Goal: Transaction & Acquisition: Obtain resource

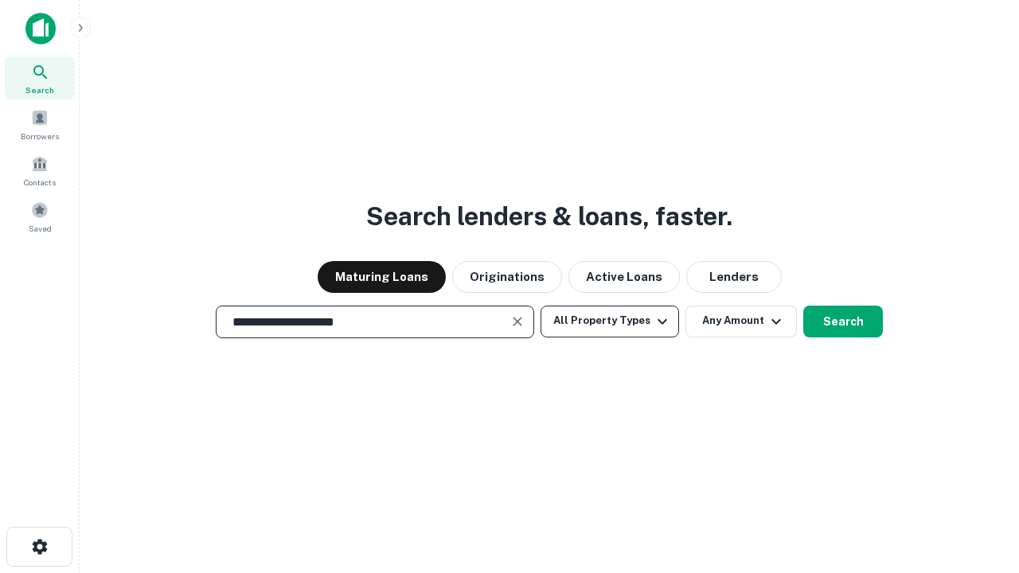
type input "**********"
click at [610, 321] on button "All Property Types" at bounding box center [610, 322] width 139 height 32
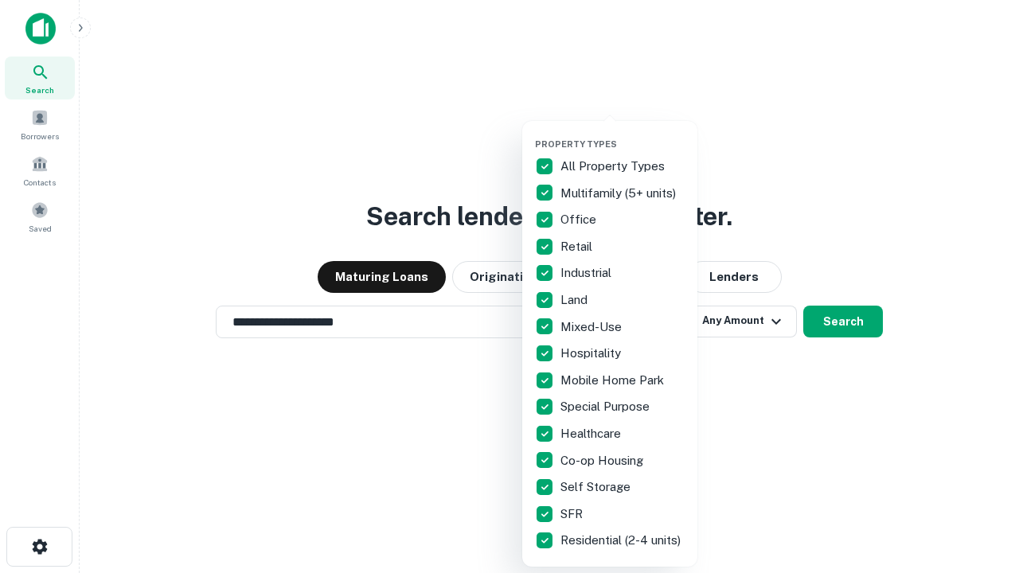
click at [623, 134] on button "button" at bounding box center [622, 134] width 175 height 1
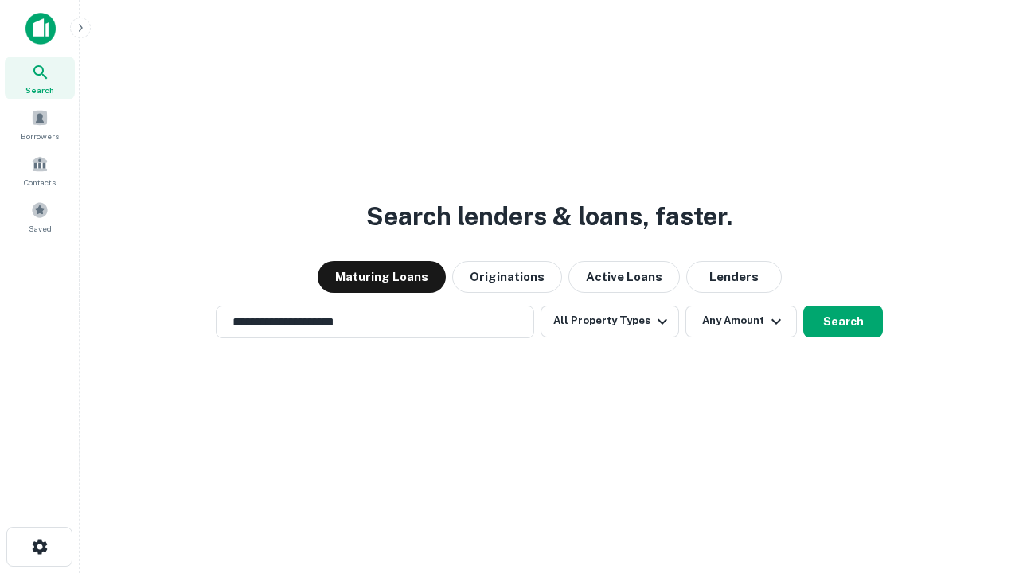
scroll to position [10, 192]
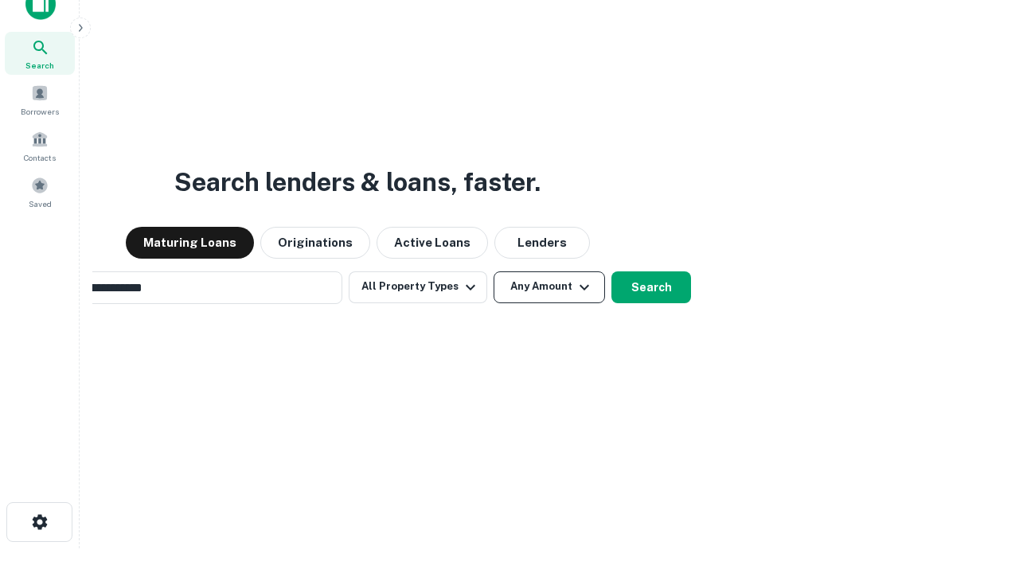
click at [494, 272] on button "Any Amount" at bounding box center [550, 288] width 112 height 32
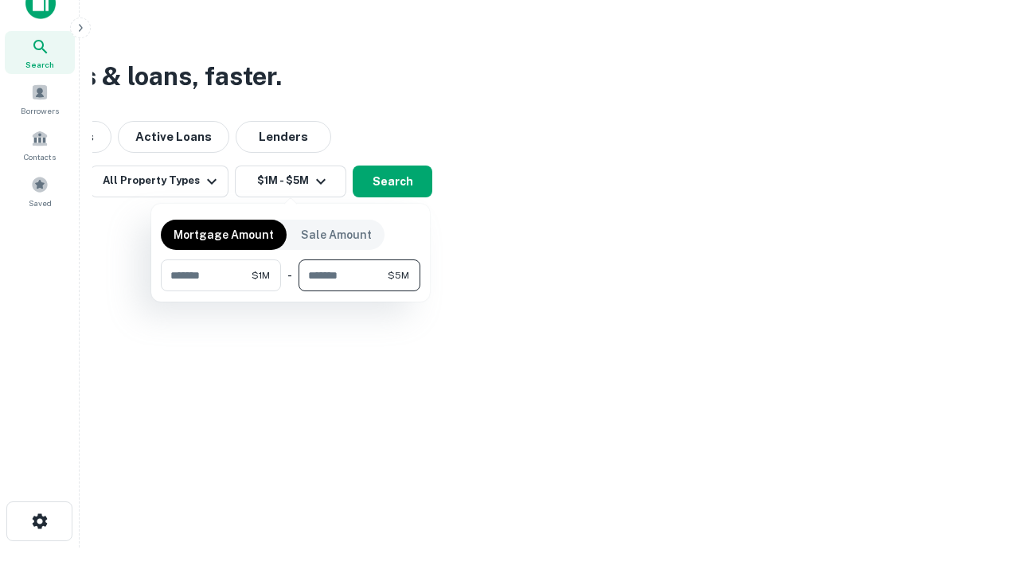
type input "*******"
click at [291, 291] on button "button" at bounding box center [291, 291] width 260 height 1
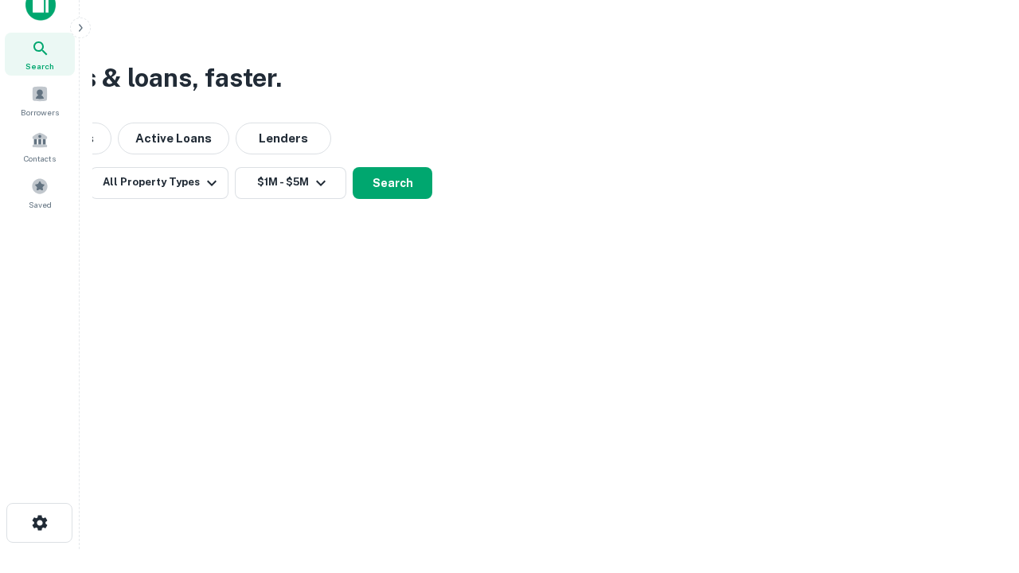
scroll to position [10, 294]
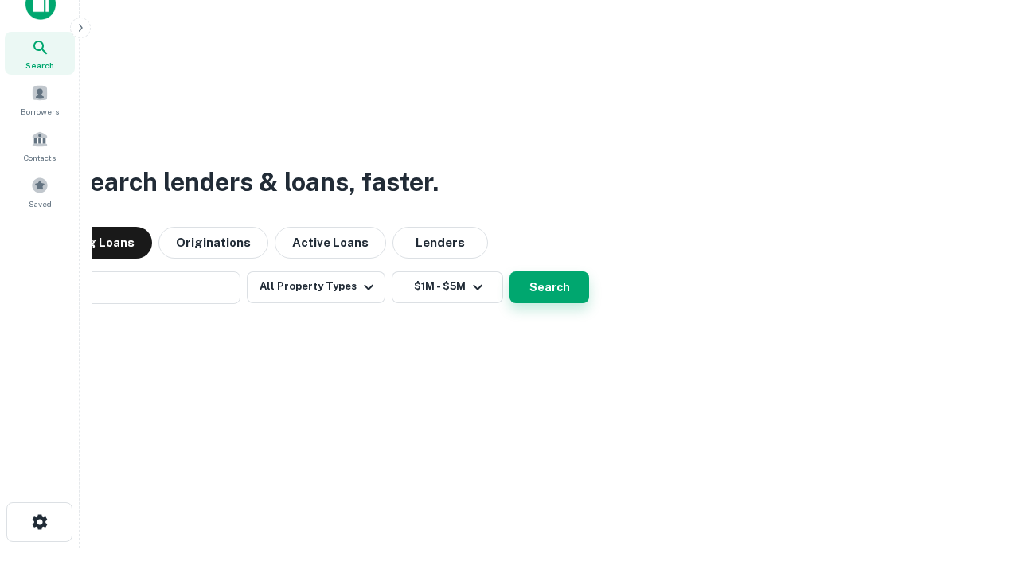
click at [510, 272] on button "Search" at bounding box center [550, 288] width 80 height 32
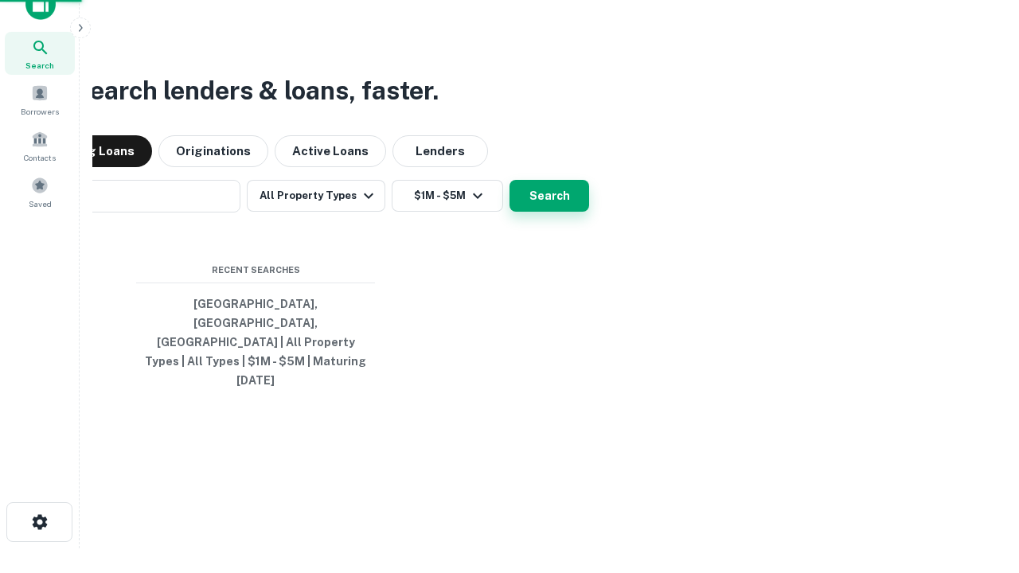
scroll to position [42, 451]
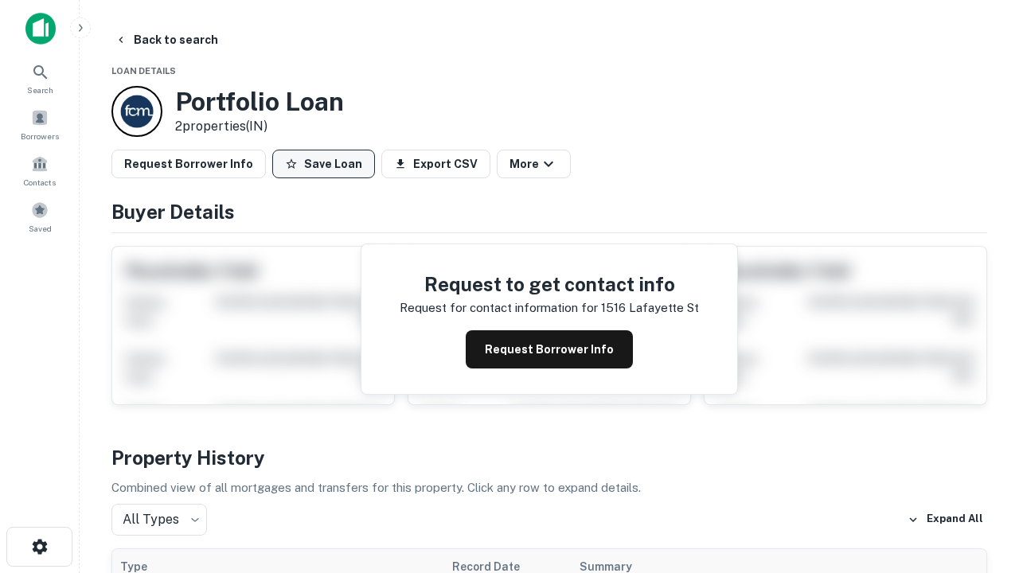
click at [323, 164] on button "Save Loan" at bounding box center [323, 164] width 103 height 29
click at [327, 164] on button "Loan Saved" at bounding box center [327, 164] width 110 height 29
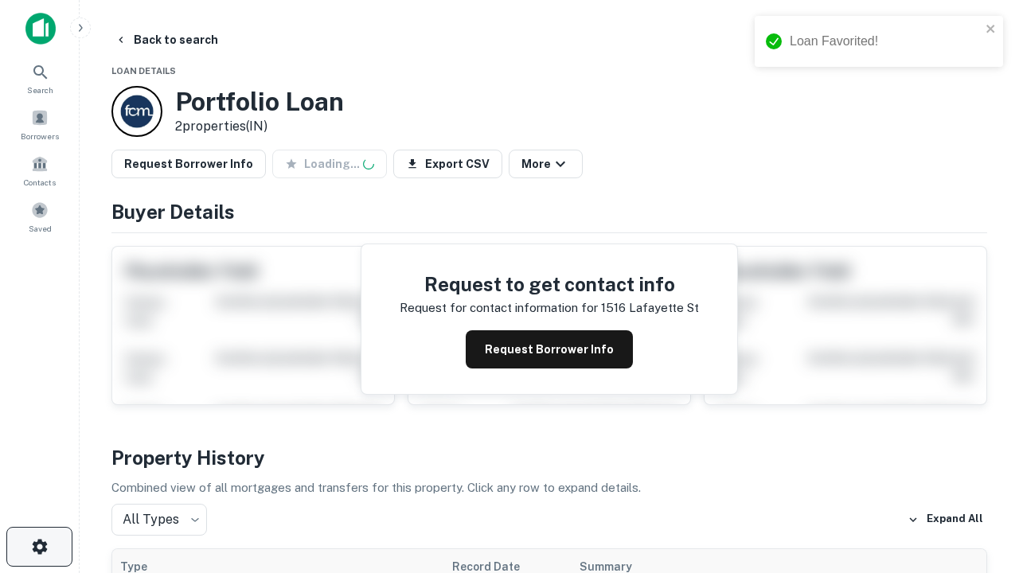
click at [39, 547] on icon "button" at bounding box center [39, 547] width 19 height 19
